Goal: Information Seeking & Learning: Learn about a topic

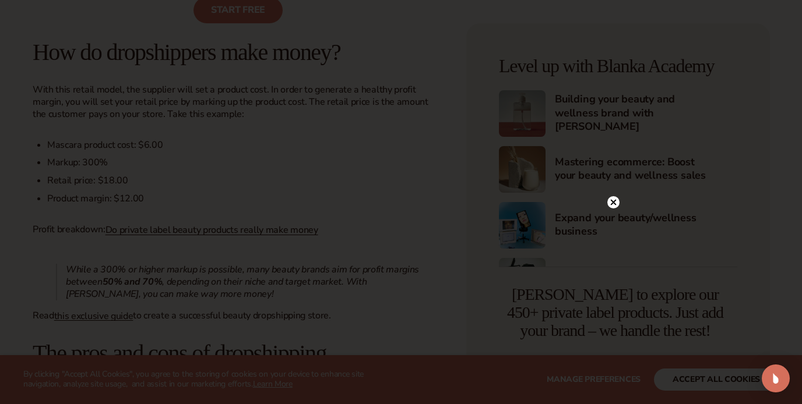
scroll to position [1037, 0]
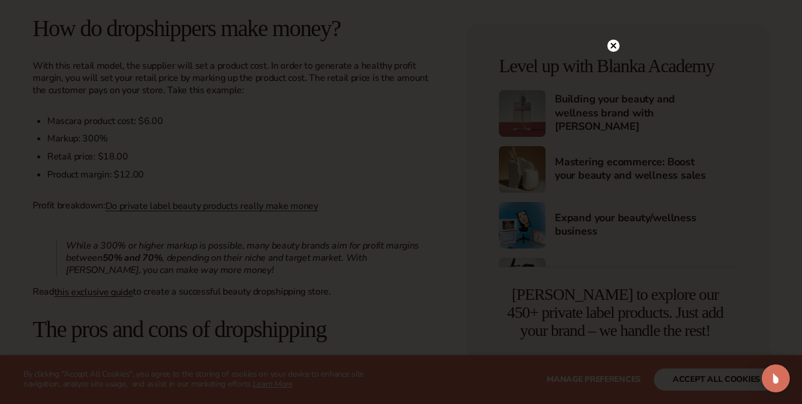
click at [612, 51] on circle at bounding box center [613, 46] width 12 height 12
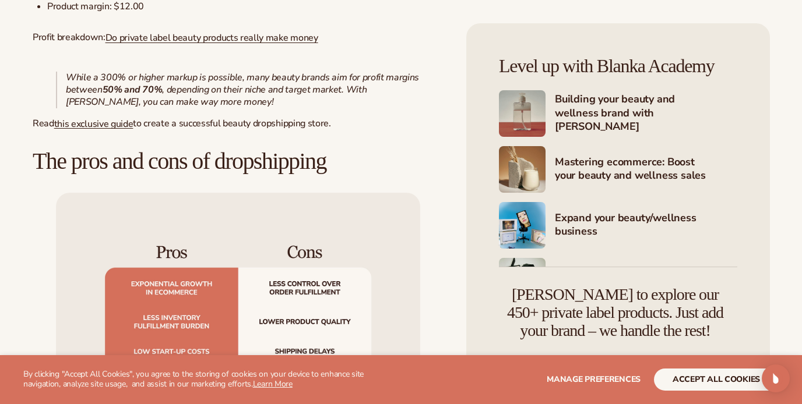
scroll to position [1206, 0]
click at [724, 382] on button "accept all cookies" at bounding box center [716, 380] width 125 height 22
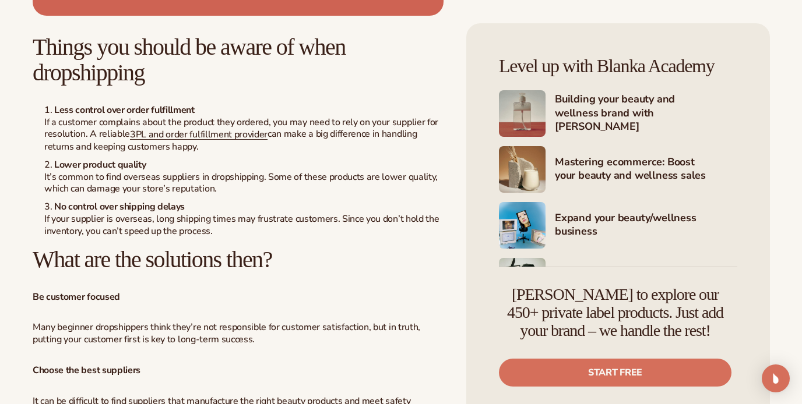
scroll to position [2098, 0]
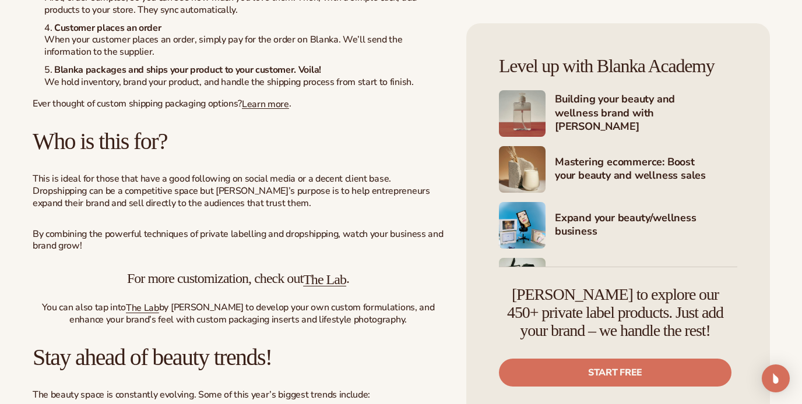
click at [477, 282] on div "Level up with Blanka Academy Building your beauty and wellness brand with [PERS…" at bounding box center [618, 221] width 304 height 396
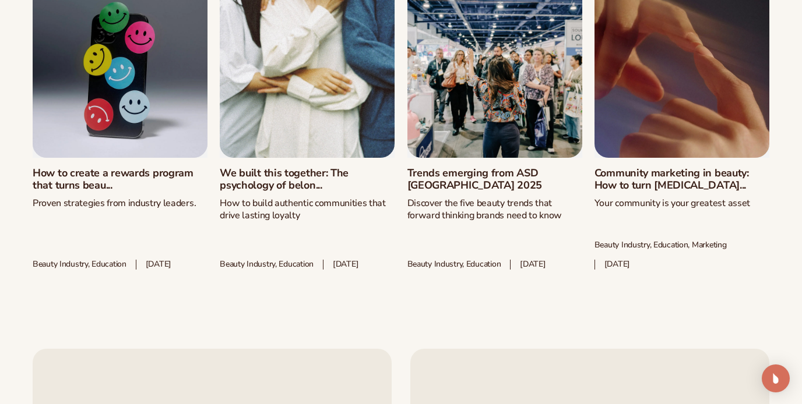
scroll to position [4536, 0]
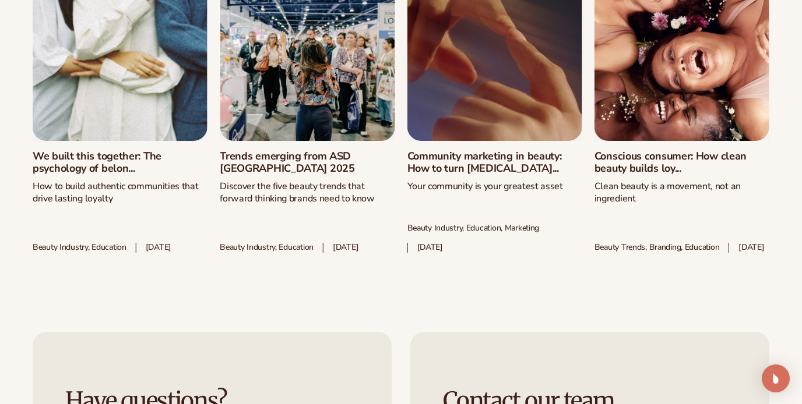
click at [220, 150] on link "Trends emerging from ASD [GEOGRAPHIC_DATA] 2025" at bounding box center [307, 162] width 175 height 25
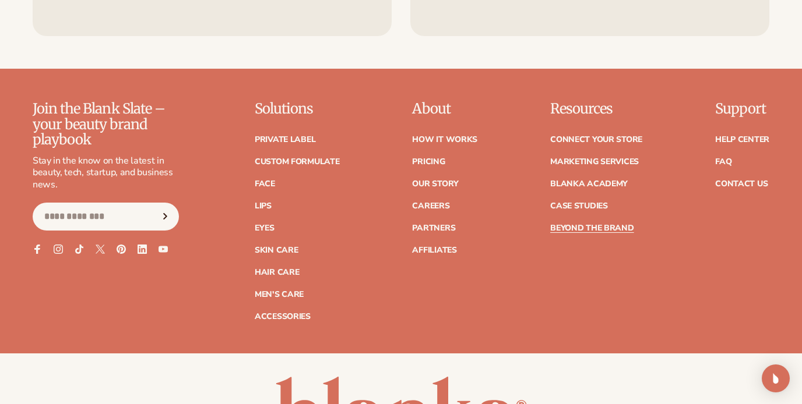
scroll to position [5053, 0]
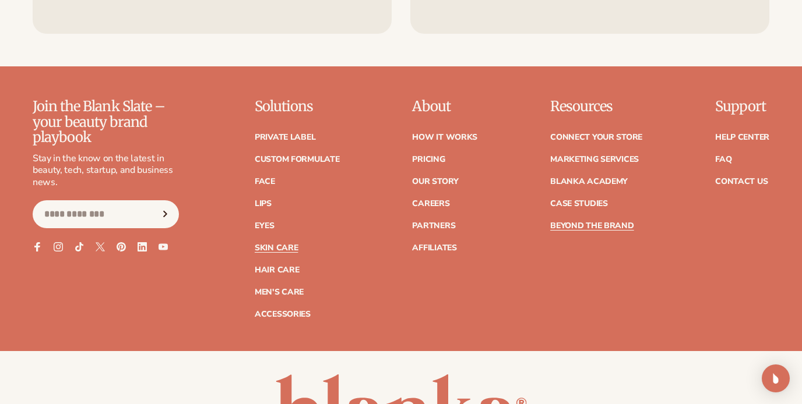
click at [265, 244] on link "Skin Care" at bounding box center [276, 248] width 43 height 8
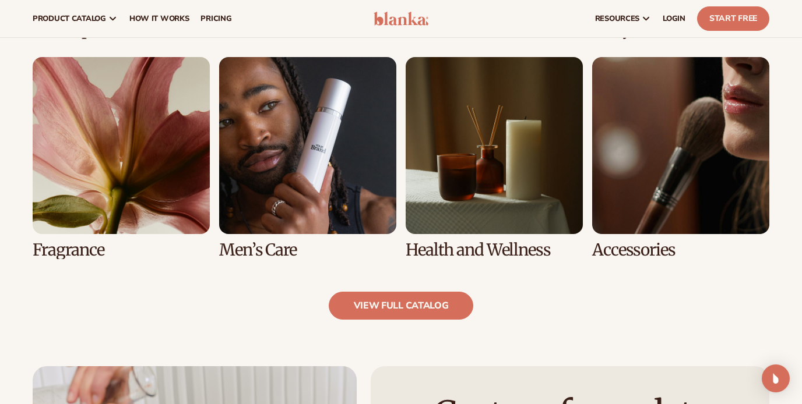
scroll to position [1046, 0]
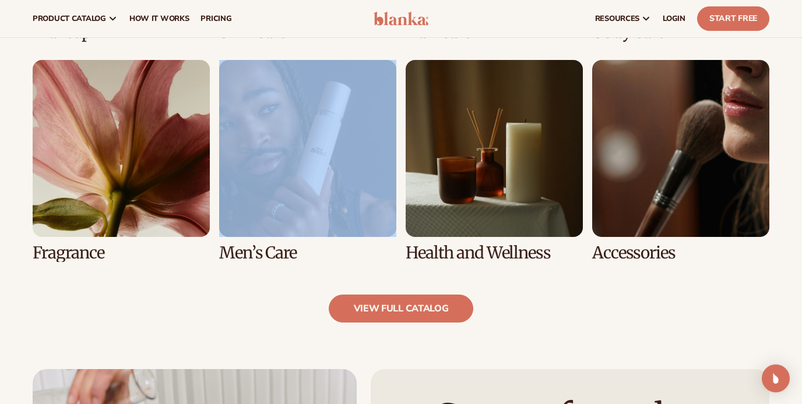
drag, startPoint x: 399, startPoint y: 196, endPoint x: 326, endPoint y: 76, distance: 140.4
click at [326, 76] on div "Makeup [MEDICAL_DATA] Hair Care Body Care" at bounding box center [401, 50] width 736 height 423
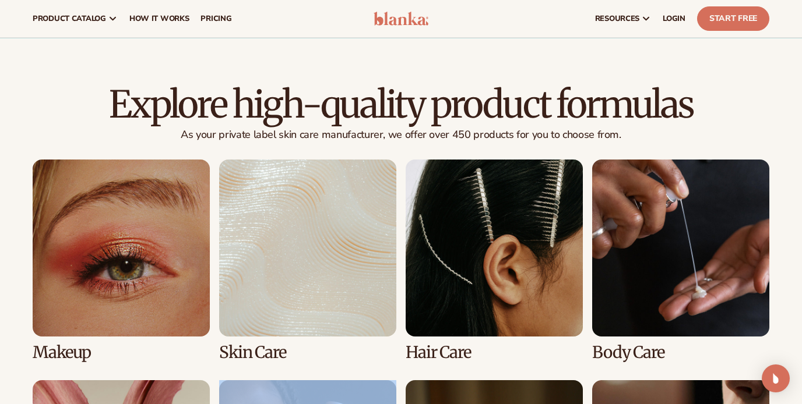
scroll to position [723, 0]
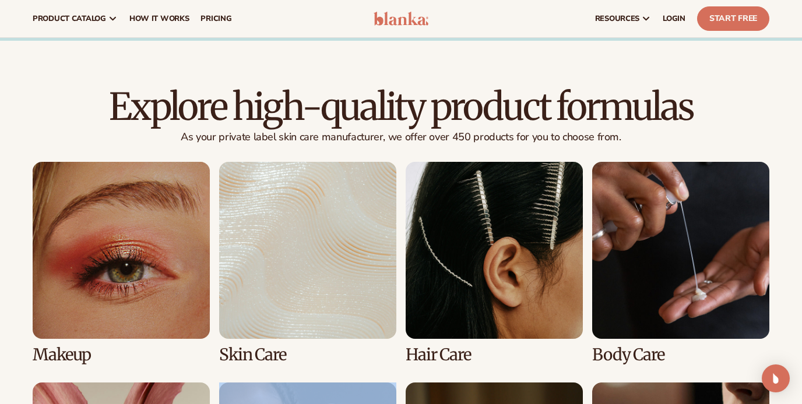
click at [266, 253] on link "2 / 8" at bounding box center [307, 263] width 177 height 202
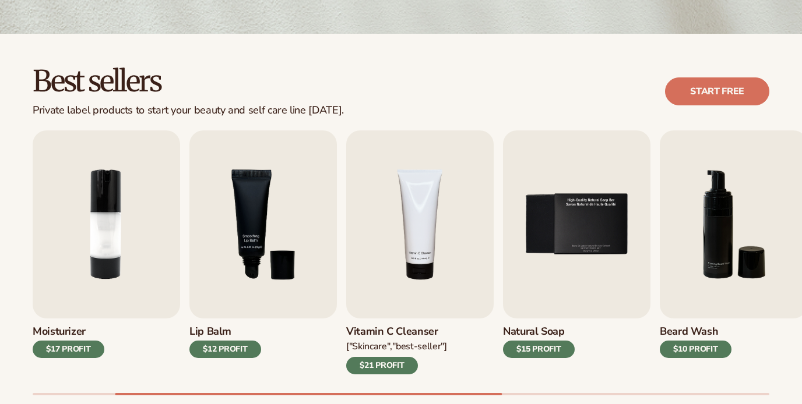
scroll to position [306, 0]
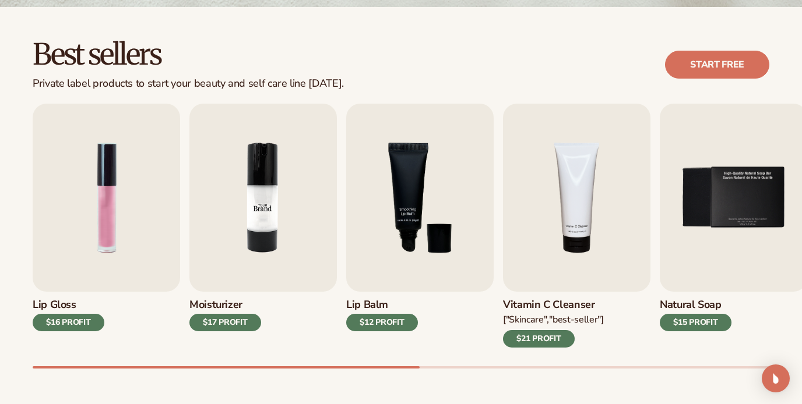
click at [226, 223] on img "2 / 9" at bounding box center [262, 198] width 147 height 188
click at [259, 153] on img "2 / 9" at bounding box center [262, 198] width 147 height 188
click at [220, 326] on div "$17 PROFIT" at bounding box center [225, 322] width 72 height 17
click at [231, 279] on img "2 / 9" at bounding box center [262, 198] width 147 height 188
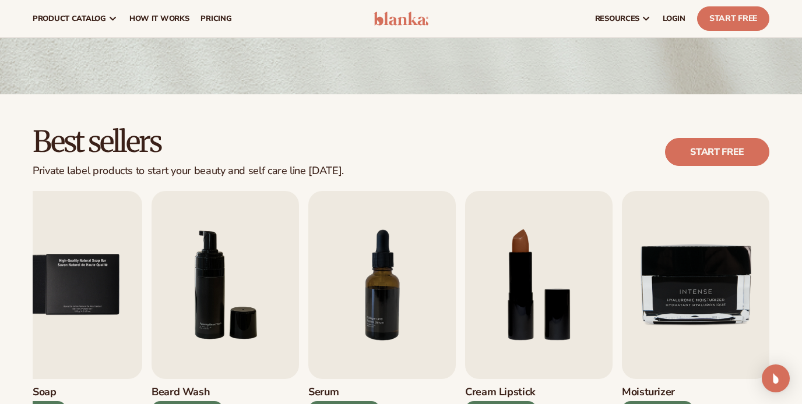
scroll to position [0, 0]
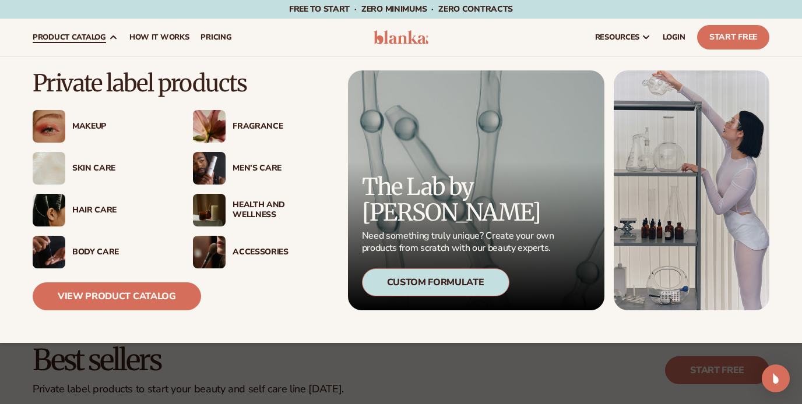
click at [83, 166] on div "Skin Care" at bounding box center [120, 169] width 97 height 10
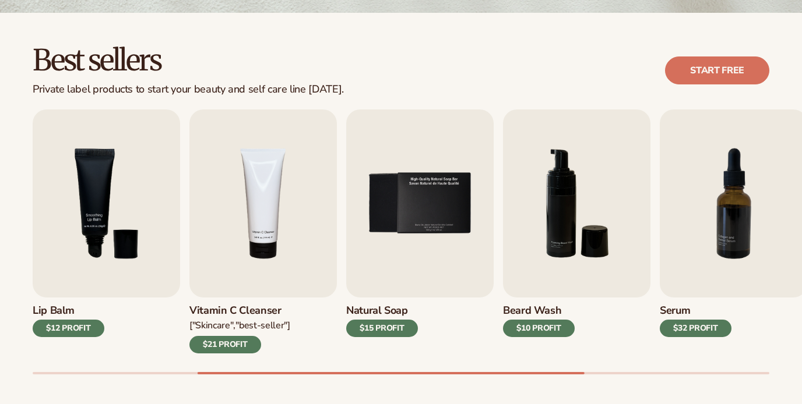
scroll to position [300, 0]
click at [215, 351] on div "$21 PROFIT" at bounding box center [225, 344] width 72 height 17
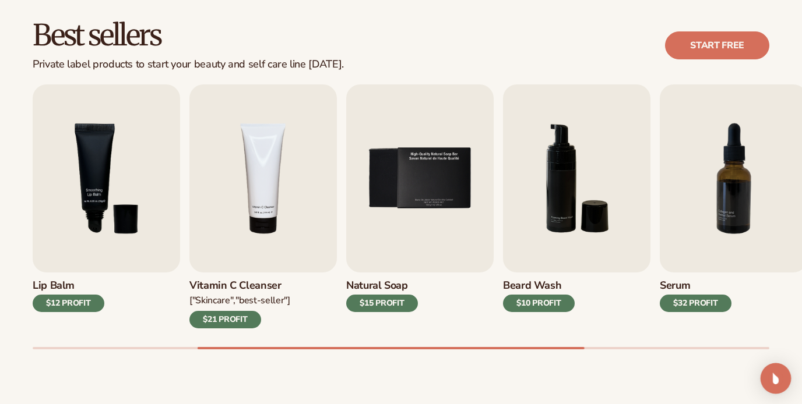
click at [780, 382] on img "Open Intercom Messenger" at bounding box center [775, 378] width 15 height 15
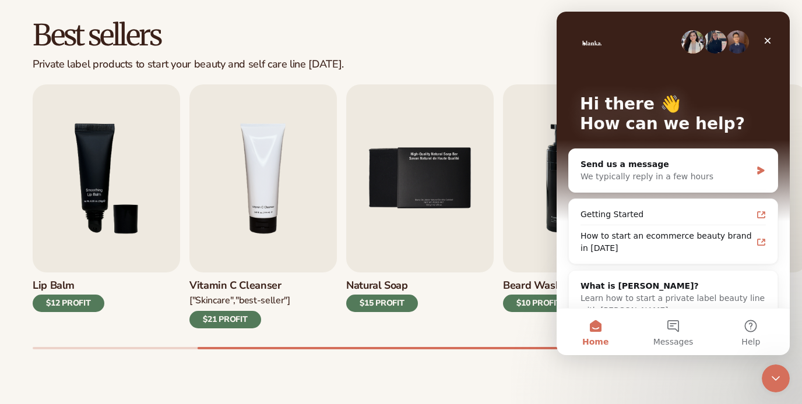
scroll to position [0, 0]
click at [776, 386] on div "Close Intercom Messenger" at bounding box center [776, 379] width 28 height 28
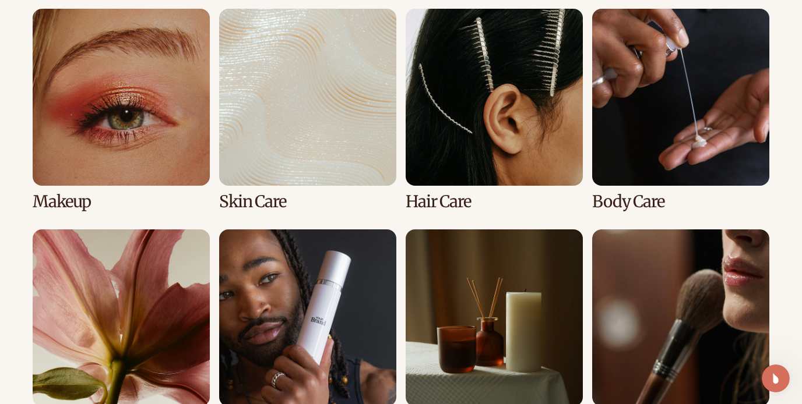
scroll to position [879, 0]
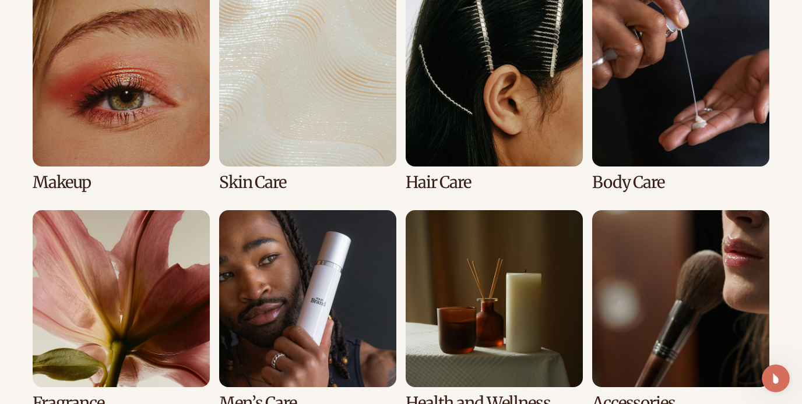
click at [333, 85] on link "2 / 8" at bounding box center [307, 91] width 177 height 202
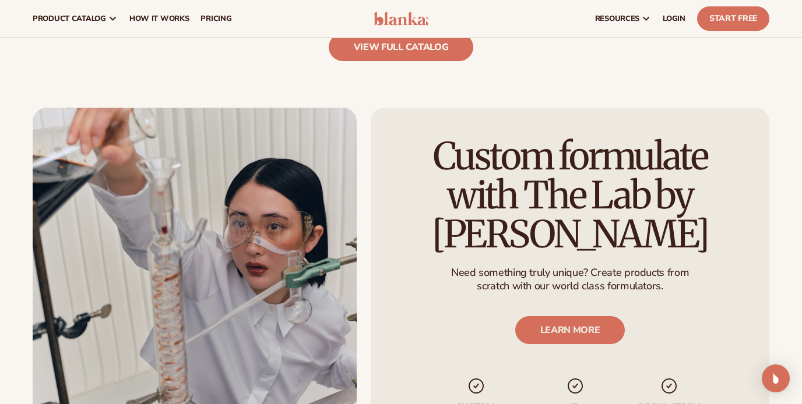
scroll to position [1303, 0]
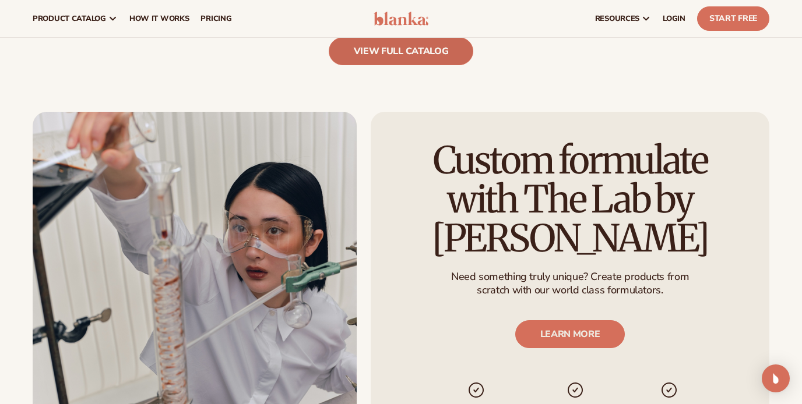
click at [359, 57] on link "view full catalog" at bounding box center [401, 51] width 145 height 28
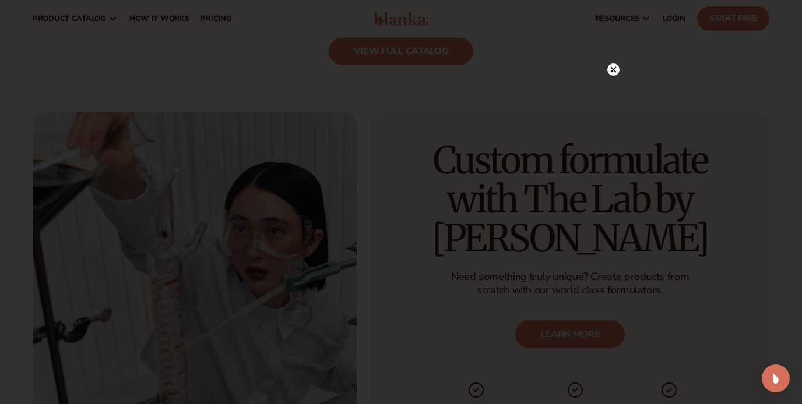
click at [612, 76] on div at bounding box center [613, 69] width 12 height 20
